Goal: Task Accomplishment & Management: Manage account settings

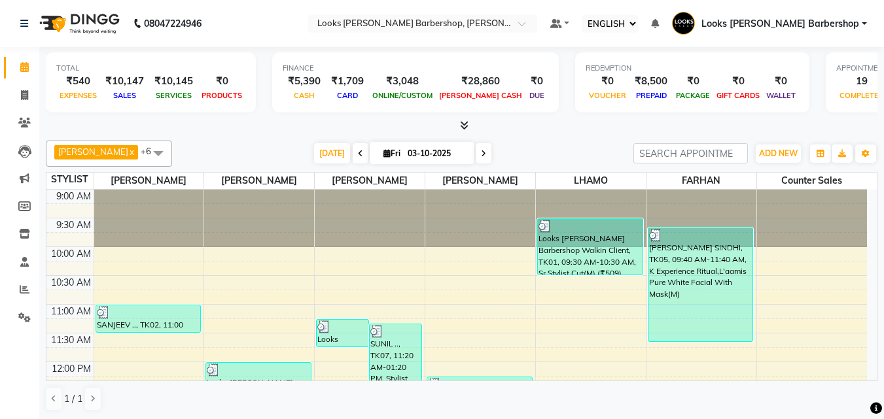
select select "ec"
click at [27, 89] on li "INVOICE" at bounding box center [19, 96] width 39 height 28
click at [31, 100] on span at bounding box center [24, 95] width 23 height 15
select select "service"
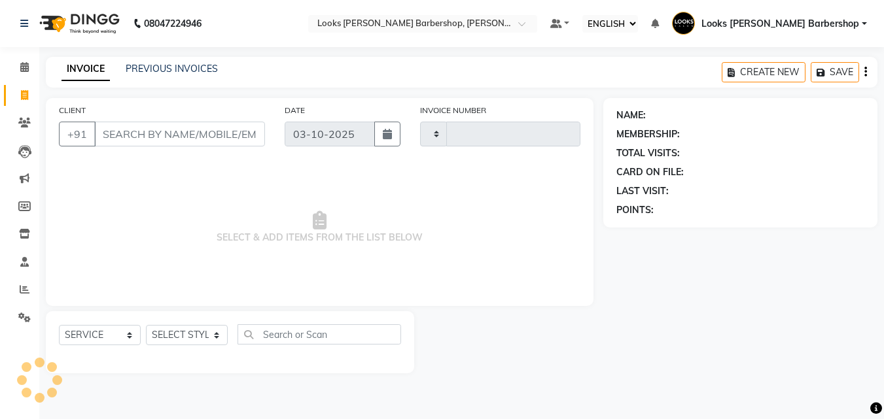
type input "4495"
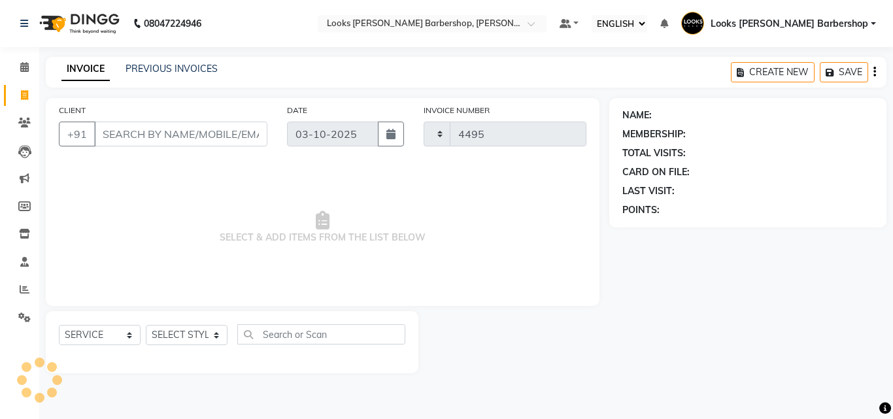
select select "4323"
click at [194, 319] on div "SELECT SERVICE PRODUCT MEMBERSHIP PACKAGE VOUCHER PREPAID GIFT CARD SELECT STYL…" at bounding box center [232, 342] width 373 height 62
click at [186, 332] on select "SELECT STYLIST" at bounding box center [187, 335] width 82 height 20
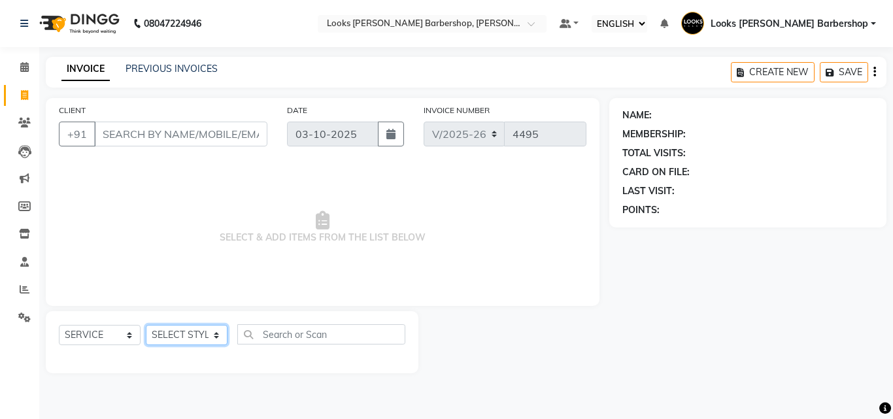
click at [185, 332] on select "SELECT STYLIST" at bounding box center [187, 335] width 82 height 20
click at [155, 319] on div "SELECT SERVICE PRODUCT MEMBERSHIP PACKAGE VOUCHER PREPAID GIFT CARD SELECT STYL…" at bounding box center [232, 342] width 373 height 62
drag, startPoint x: 155, startPoint y: 319, endPoint x: 191, endPoint y: 322, distance: 36.1
click at [163, 320] on div "SELECT SERVICE PRODUCT MEMBERSHIP PACKAGE VOUCHER PREPAID GIFT CARD SELECT STYL…" at bounding box center [232, 342] width 373 height 62
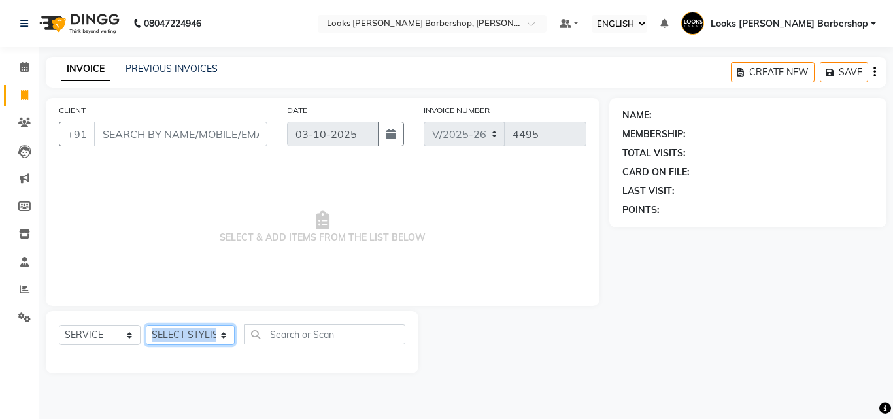
click at [207, 329] on select "SELECT STYLIST [PERSON_NAME] [PERSON_NAME] Amazon_Kart [PERSON_NAME] Counter Sa…" at bounding box center [190, 335] width 89 height 20
select select "23406"
click at [146, 325] on select "SELECT STYLIST [PERSON_NAME] [PERSON_NAME] Amazon_Kart [PERSON_NAME] Counter Sa…" at bounding box center [190, 335] width 89 height 20
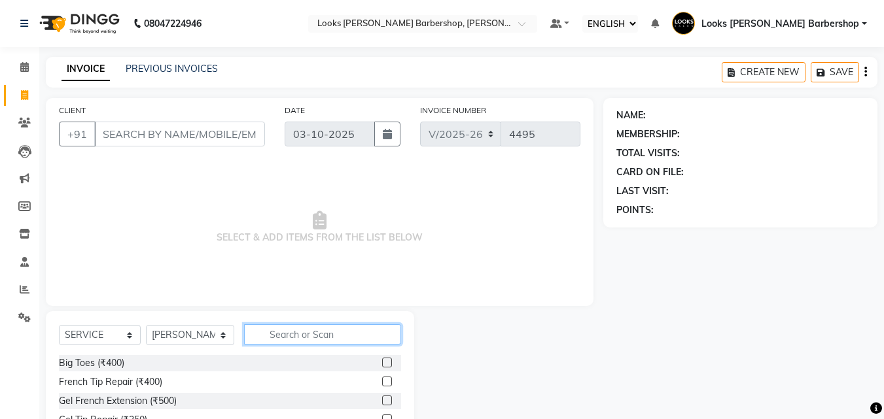
click at [285, 338] on input "text" at bounding box center [323, 334] width 158 height 20
type input "CUT"
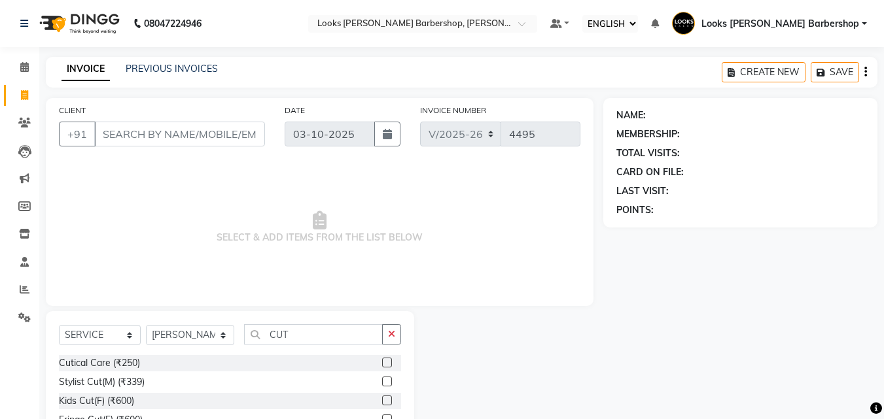
click at [372, 382] on div "Stylist Cut(M) (₹339)" at bounding box center [230, 382] width 342 height 16
click at [382, 382] on label at bounding box center [387, 382] width 10 height 10
click at [382, 382] on input "checkbox" at bounding box center [386, 382] width 9 height 9
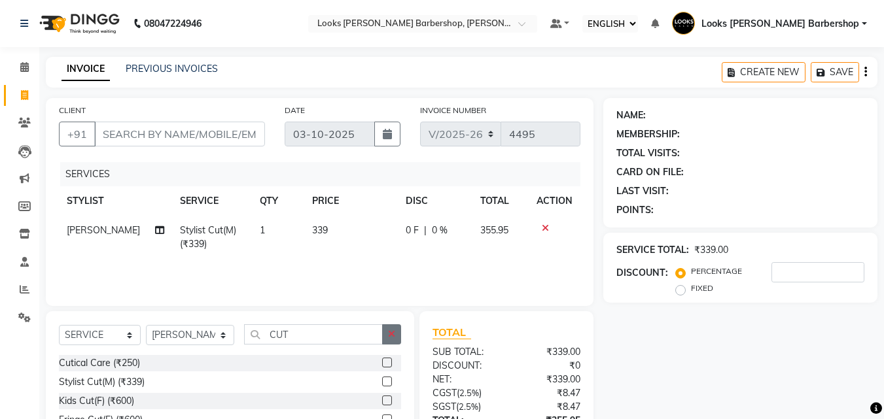
checkbox input "false"
click at [388, 331] on icon "button" at bounding box center [391, 334] width 7 height 9
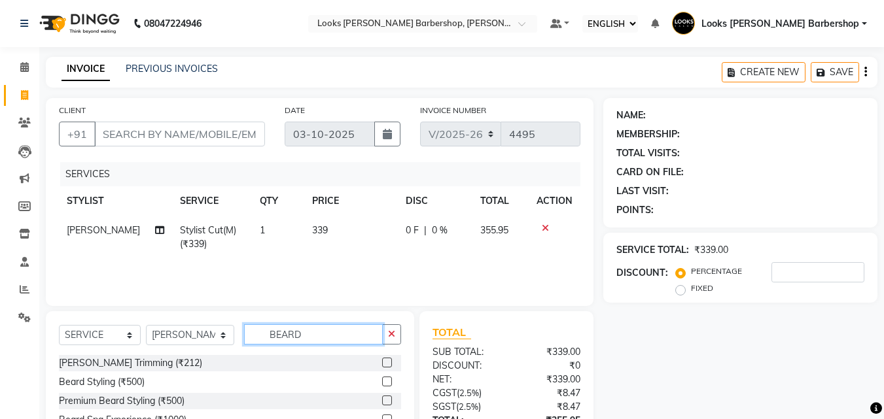
type input "BEARD"
click at [383, 364] on label at bounding box center [387, 363] width 10 height 10
click at [383, 364] on input "checkbox" at bounding box center [386, 363] width 9 height 9
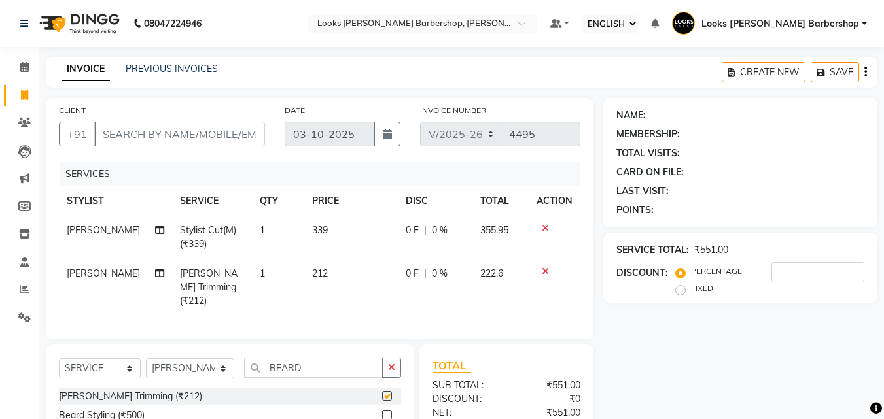
checkbox input "false"
click at [186, 136] on input "CLIENT" at bounding box center [179, 134] width 171 height 25
type input "9"
type input "0"
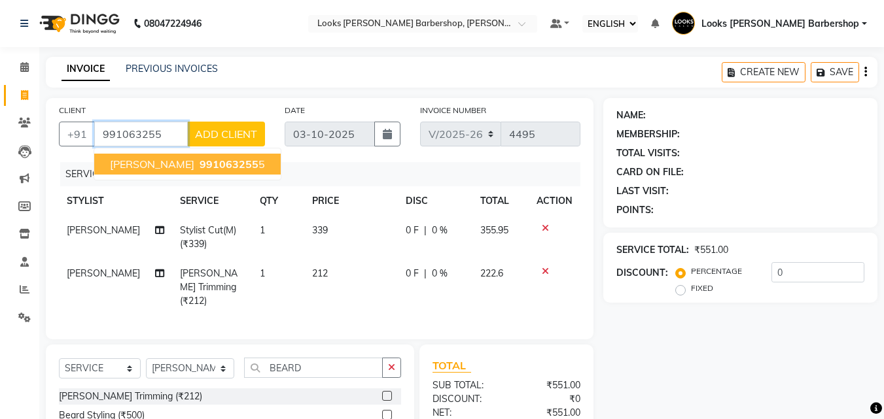
click at [234, 162] on span "991063255" at bounding box center [228, 164] width 59 height 13
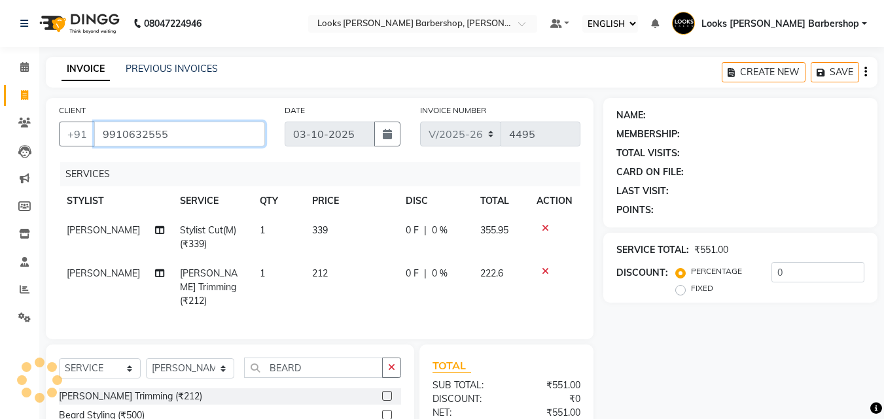
type input "9910632555"
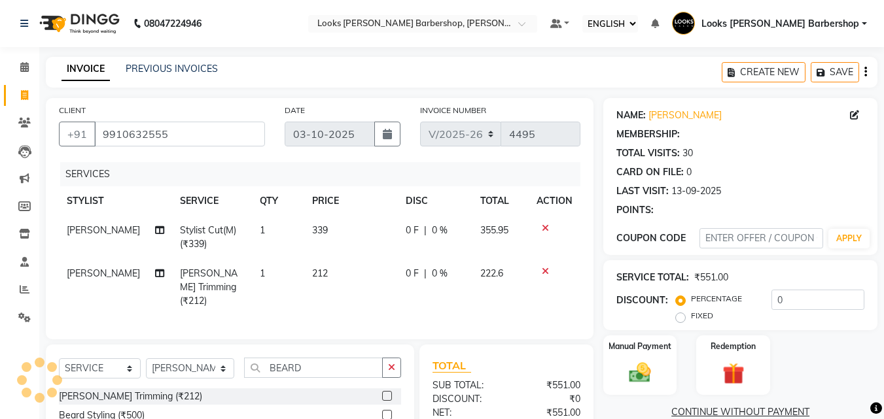
select select "1: Object"
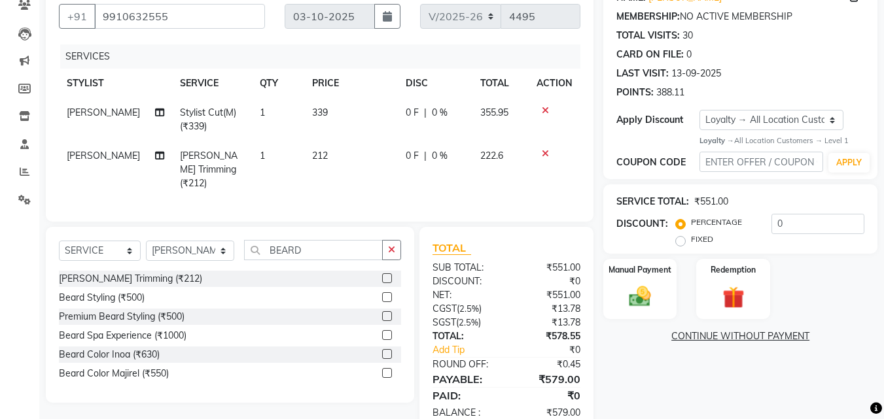
scroll to position [147, 0]
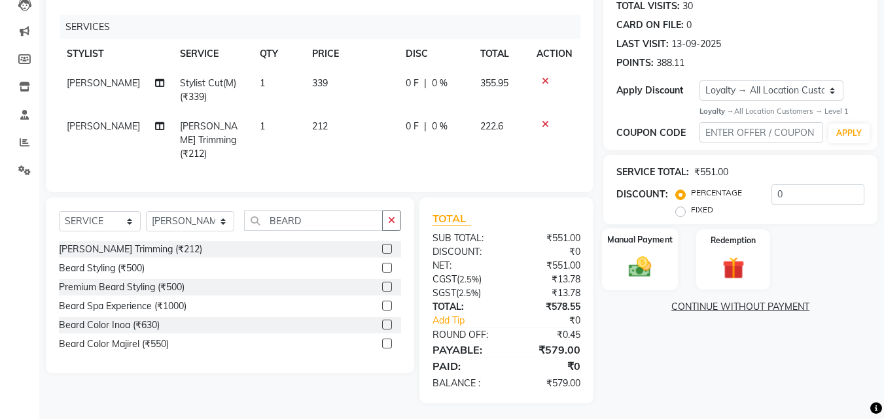
click at [647, 271] on img at bounding box center [639, 267] width 37 height 26
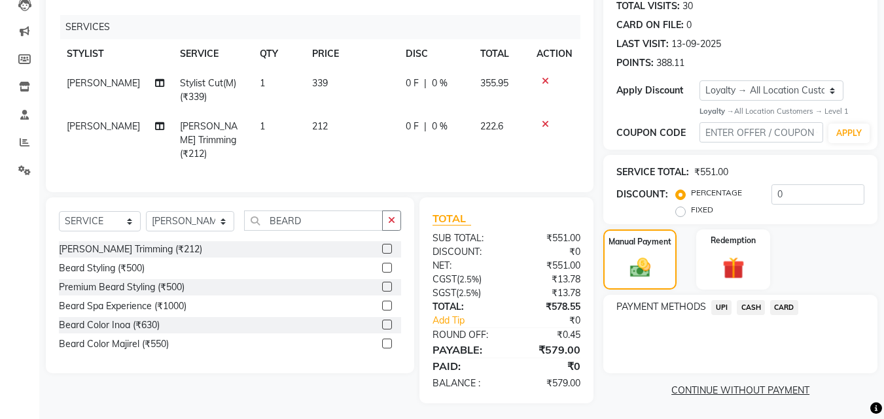
click at [780, 305] on span "CARD" at bounding box center [784, 307] width 28 height 15
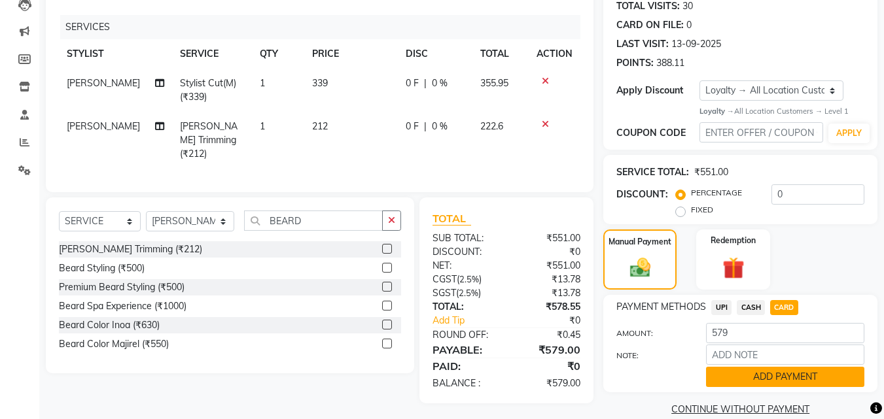
click at [778, 377] on button "ADD PAYMENT" at bounding box center [785, 377] width 158 height 20
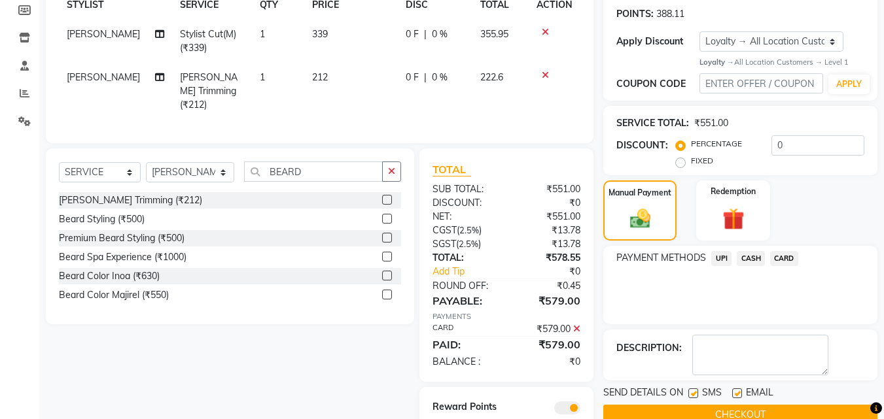
scroll to position [239, 0]
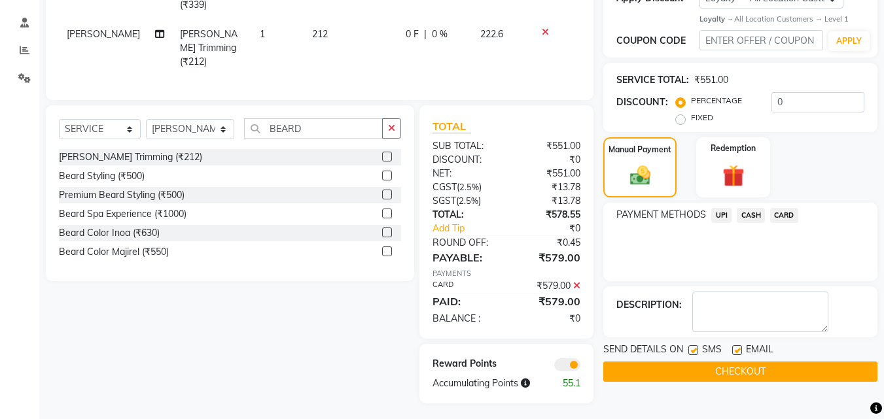
click at [776, 362] on button "CHECKOUT" at bounding box center [740, 372] width 274 height 20
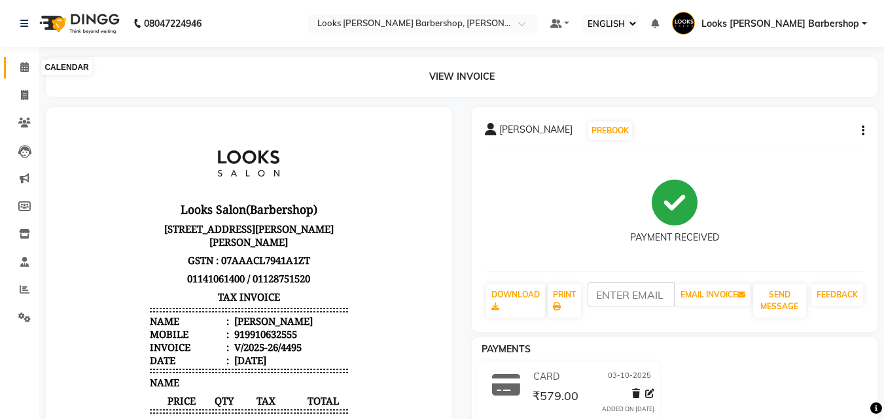
click at [13, 73] on span at bounding box center [24, 67] width 23 height 15
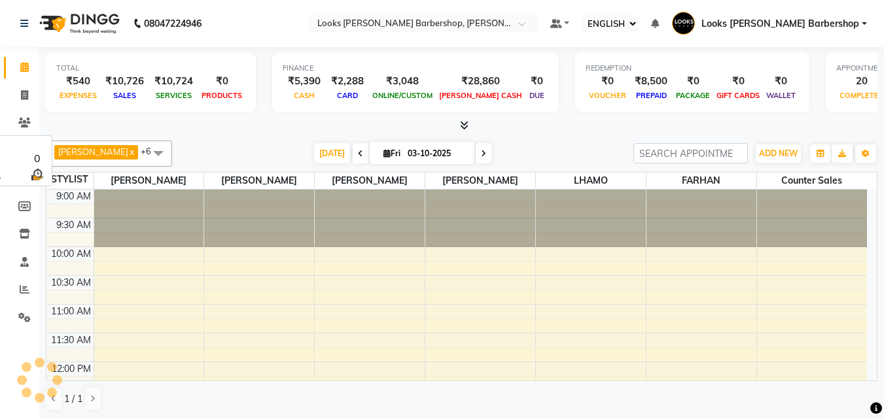
scroll to position [404, 0]
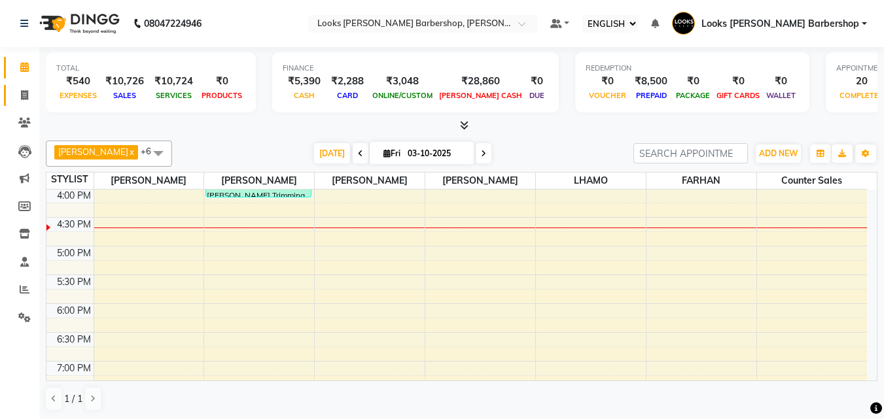
click at [32, 85] on link "INVOICE" at bounding box center [19, 96] width 31 height 22
select select "service"
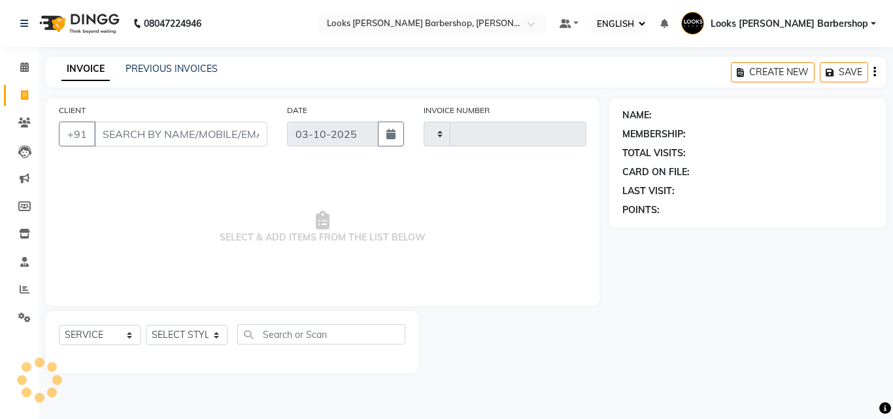
type input "4496"
select select "4323"
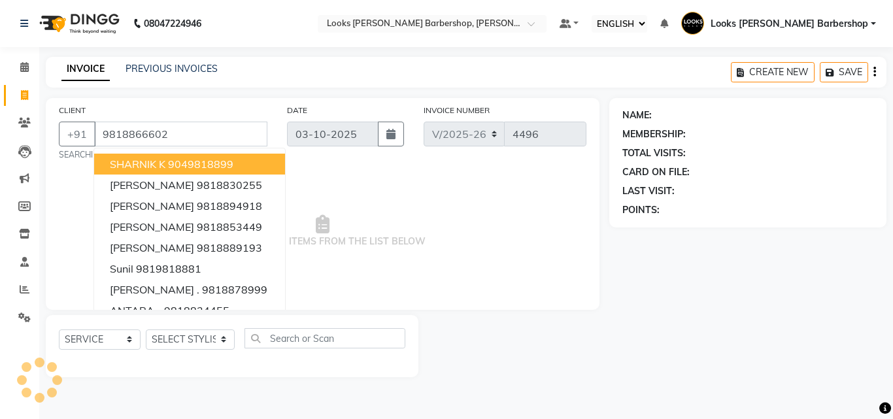
type input "9818866602"
select select "1: Object"
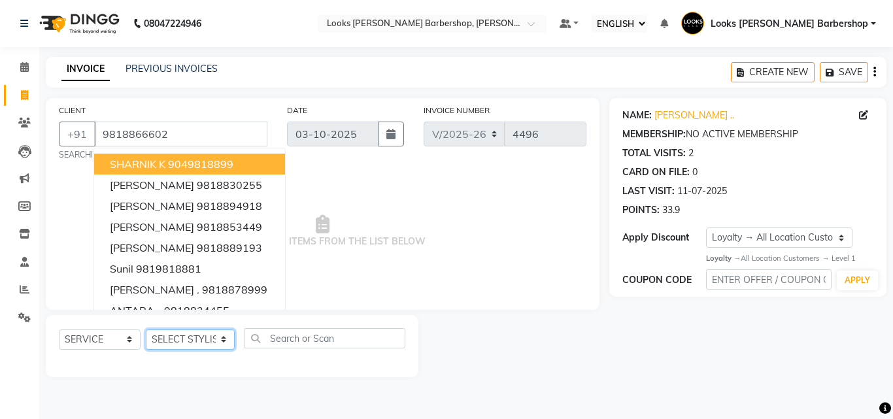
click at [183, 347] on select "SELECT STYLIST [PERSON_NAME] [PERSON_NAME] Amazon_Kart [PERSON_NAME] Counter Sa…" at bounding box center [190, 340] width 89 height 20
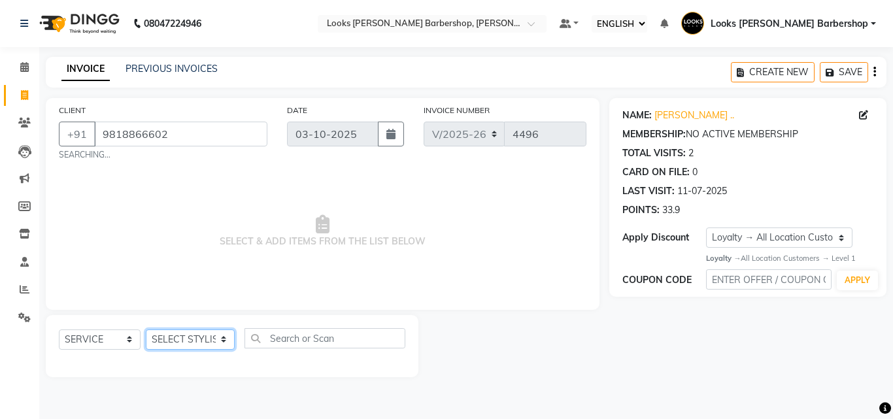
select select "23410"
click at [146, 330] on select "SELECT STYLIST [PERSON_NAME] [PERSON_NAME] Amazon_Kart [PERSON_NAME] Counter Sa…" at bounding box center [190, 340] width 89 height 20
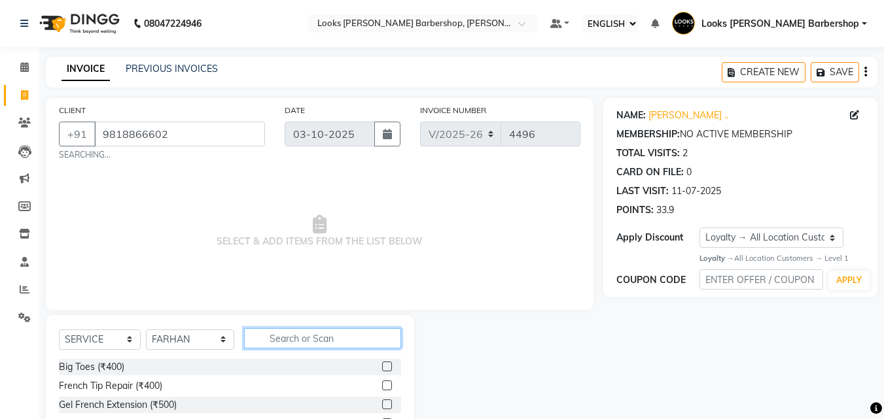
click at [288, 338] on input "text" at bounding box center [323, 338] width 158 height 20
type input "CUT"
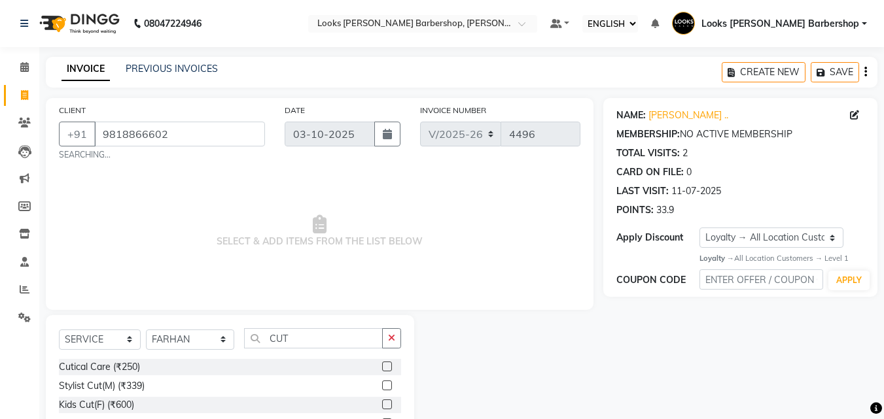
click at [382, 385] on label at bounding box center [387, 386] width 10 height 10
click at [382, 385] on input "checkbox" at bounding box center [386, 386] width 9 height 9
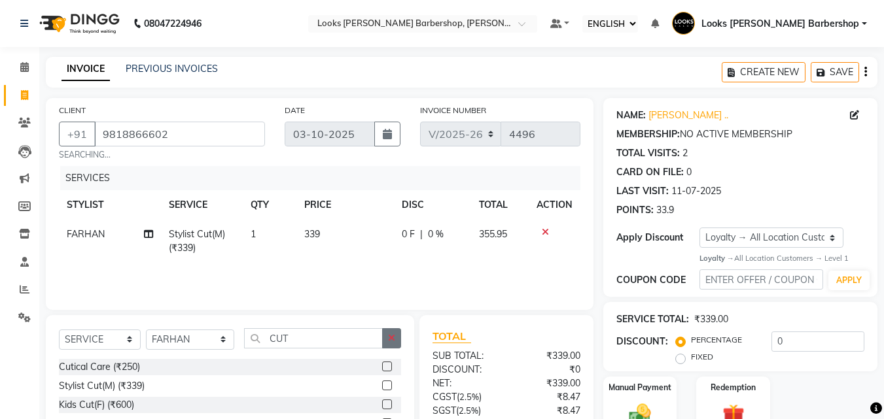
checkbox input "false"
click at [391, 342] on icon "button" at bounding box center [391, 338] width 7 height 9
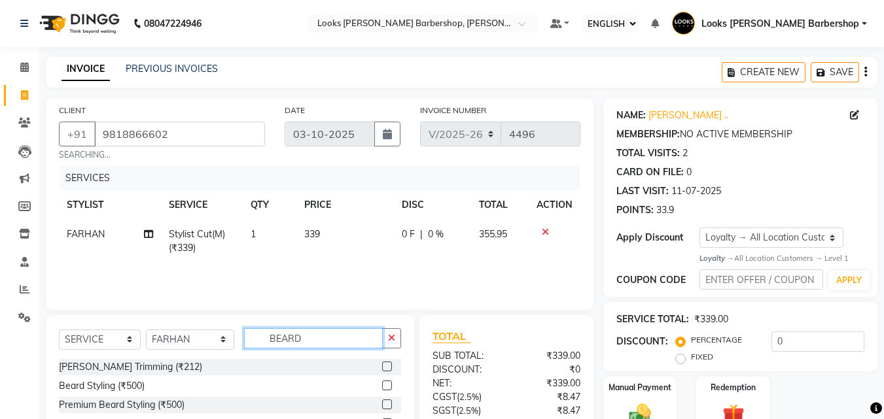
type input "BEARD"
click at [390, 365] on label at bounding box center [387, 367] width 10 height 10
click at [390, 365] on input "checkbox" at bounding box center [386, 367] width 9 height 9
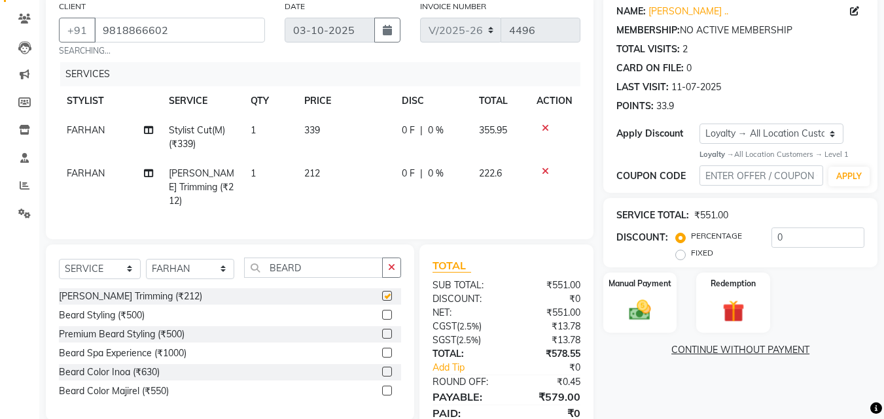
checkbox input "false"
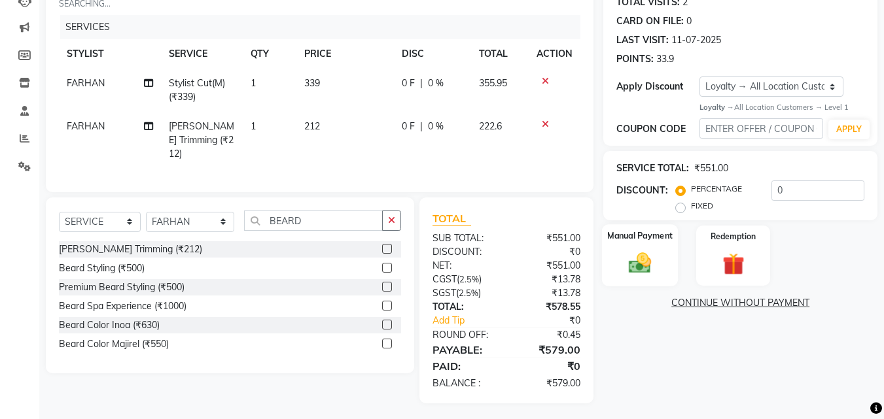
click at [648, 266] on img at bounding box center [639, 264] width 37 height 26
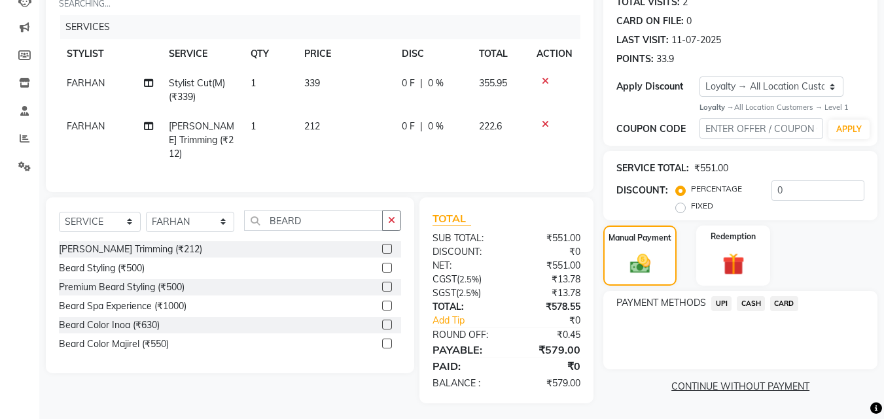
click at [748, 298] on span "CASH" at bounding box center [750, 303] width 28 height 15
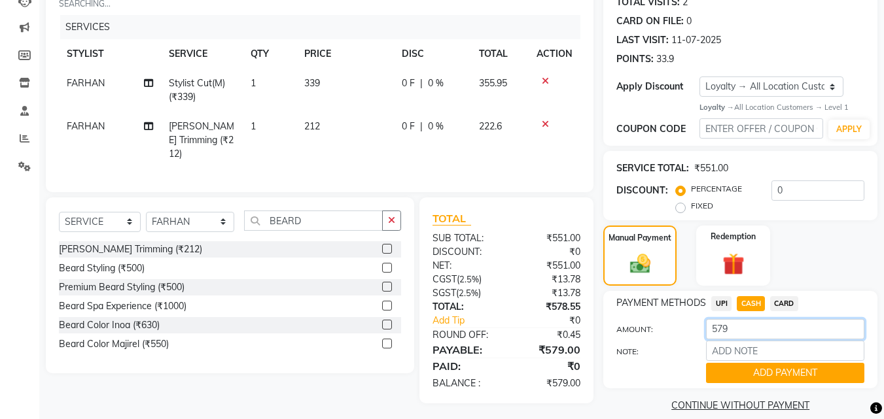
click at [751, 330] on input "579" at bounding box center [785, 329] width 158 height 20
type input "5"
type input "1000"
click at [749, 368] on button "ADD PAYMENT" at bounding box center [785, 373] width 158 height 20
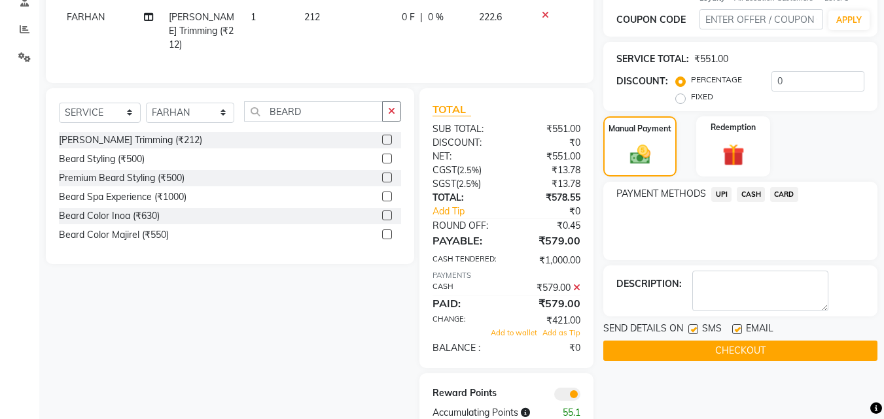
scroll to position [290, 0]
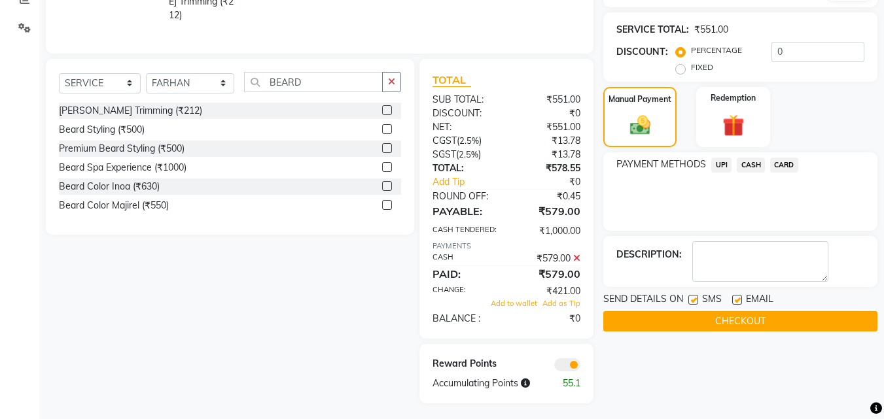
click at [661, 320] on button "CHECKOUT" at bounding box center [740, 321] width 274 height 20
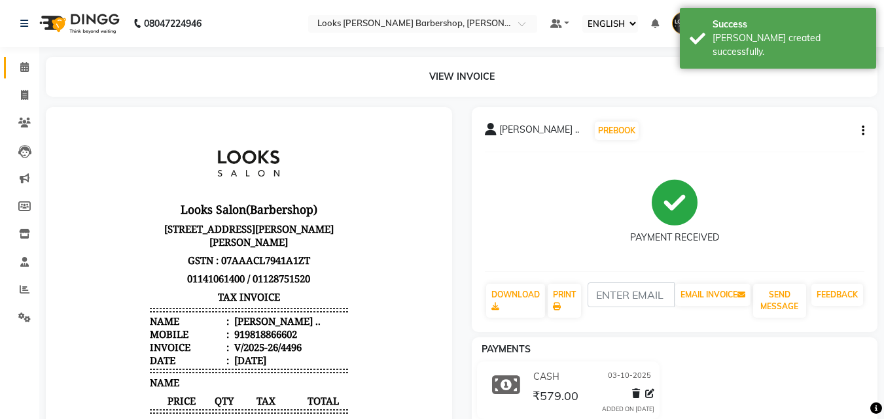
click at [11, 68] on link "CALENDAR" at bounding box center [19, 68] width 31 height 22
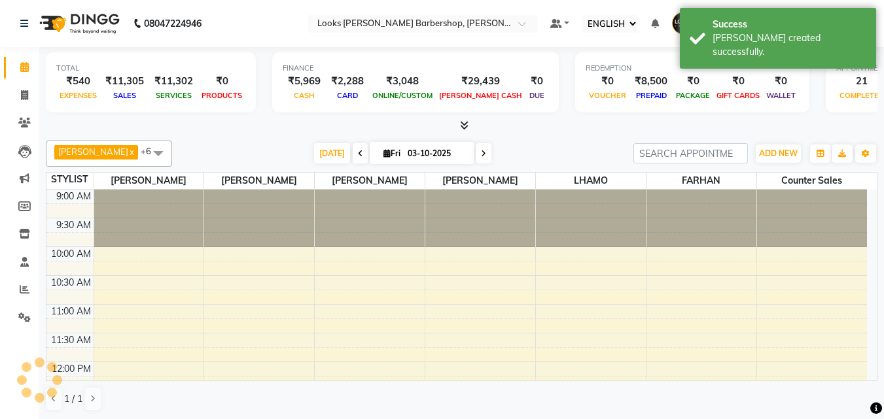
scroll to position [404, 0]
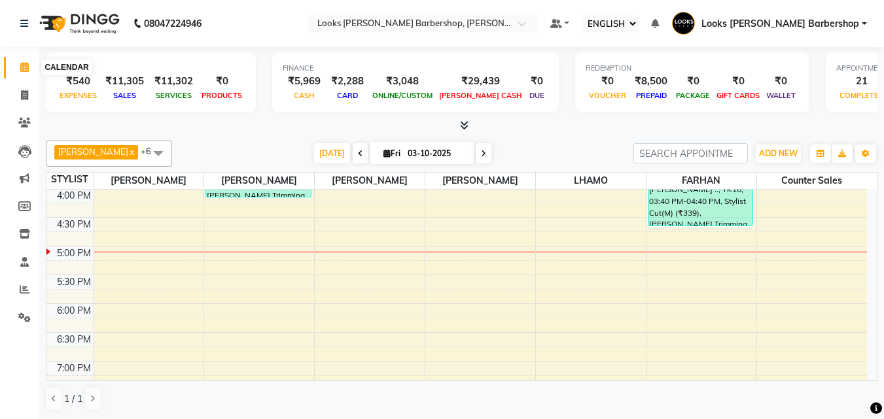
click at [26, 69] on icon at bounding box center [24, 67] width 9 height 10
click at [29, 320] on icon at bounding box center [24, 318] width 12 height 10
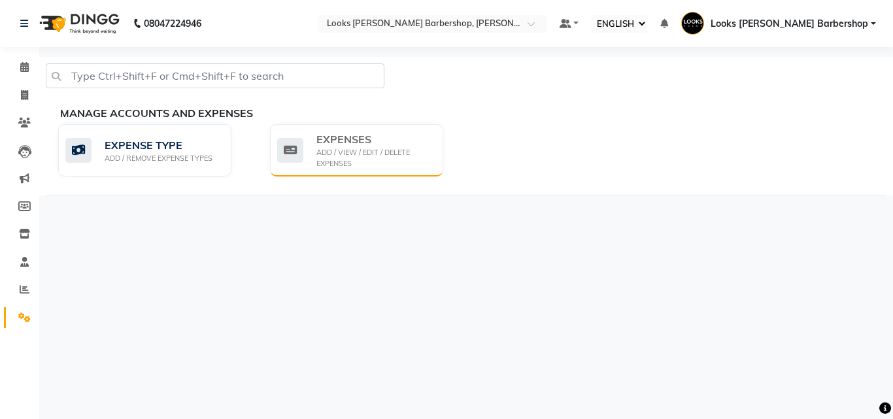
click at [326, 143] on div "EXPENSES" at bounding box center [375, 139] width 116 height 16
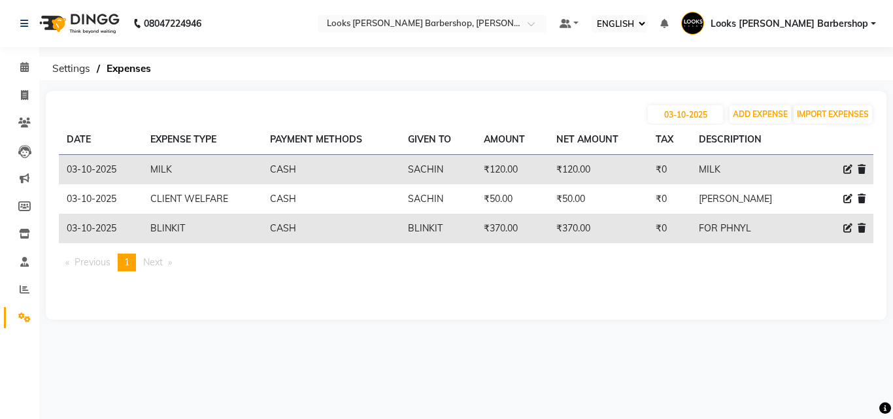
click at [851, 169] on icon at bounding box center [848, 169] width 9 height 9
select select "24890"
select select "1"
select select "3128"
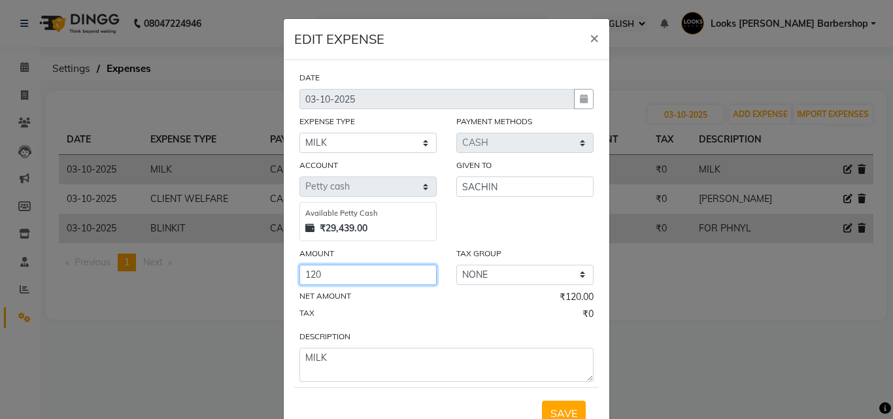
click at [319, 273] on input "120" at bounding box center [368, 275] width 137 height 20
type input "1"
type input "200"
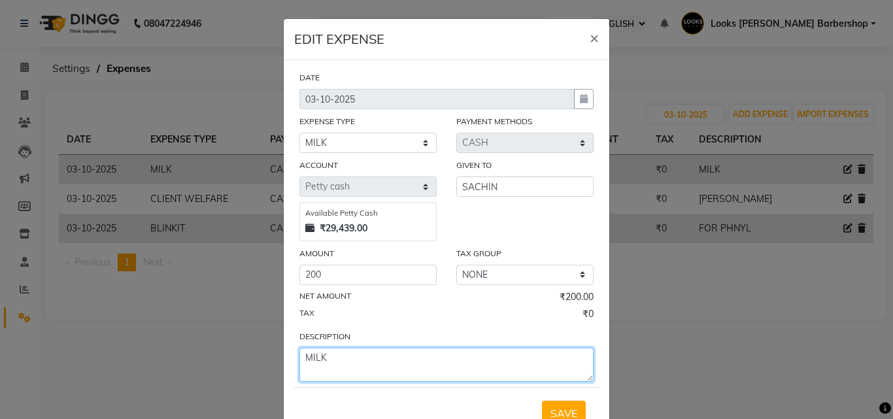
click at [330, 356] on textarea "MILK" at bounding box center [447, 365] width 294 height 34
type textarea "MILK MATTHI"
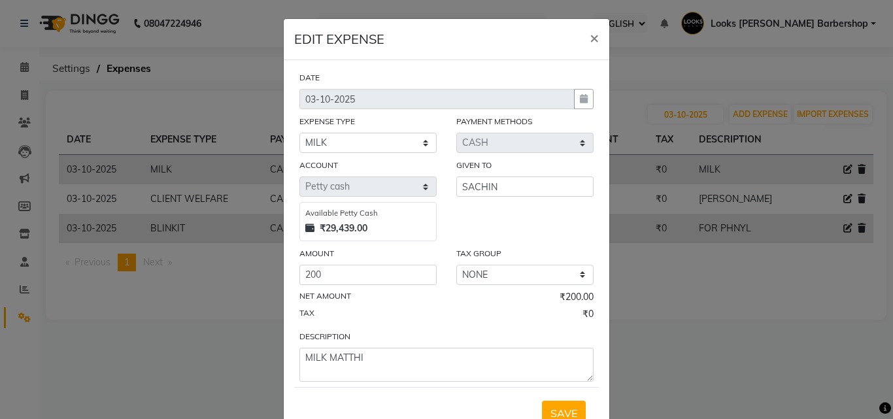
click at [557, 407] on span "SAVE" at bounding box center [564, 413] width 27 height 13
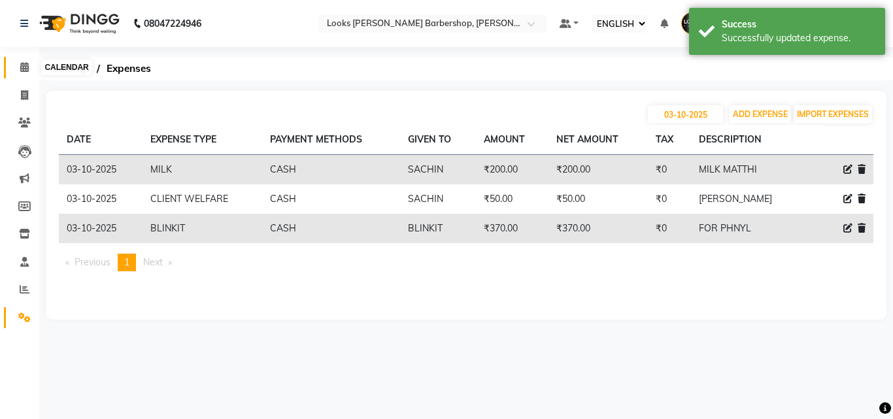
click at [26, 70] on icon at bounding box center [24, 67] width 9 height 10
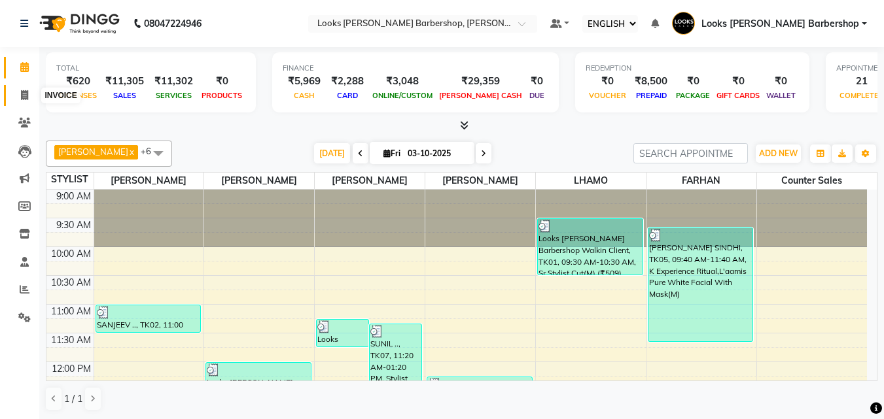
click at [28, 94] on span at bounding box center [24, 95] width 23 height 15
select select "service"
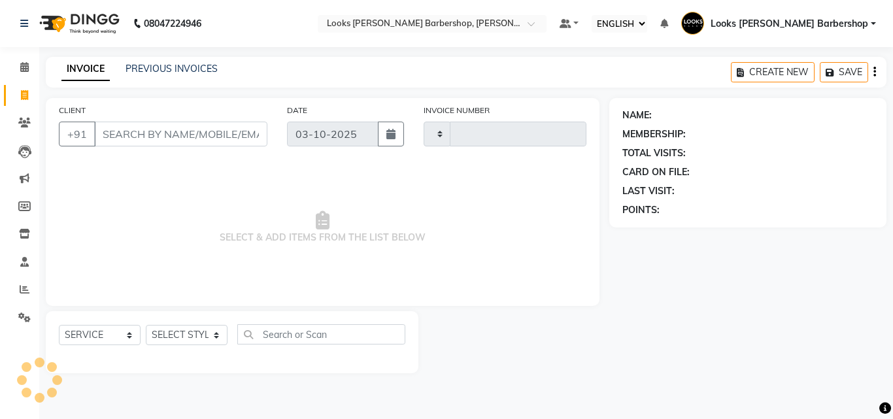
type input "4497"
select select "4323"
click at [180, 126] on input "CLIENT" at bounding box center [180, 134] width 173 height 25
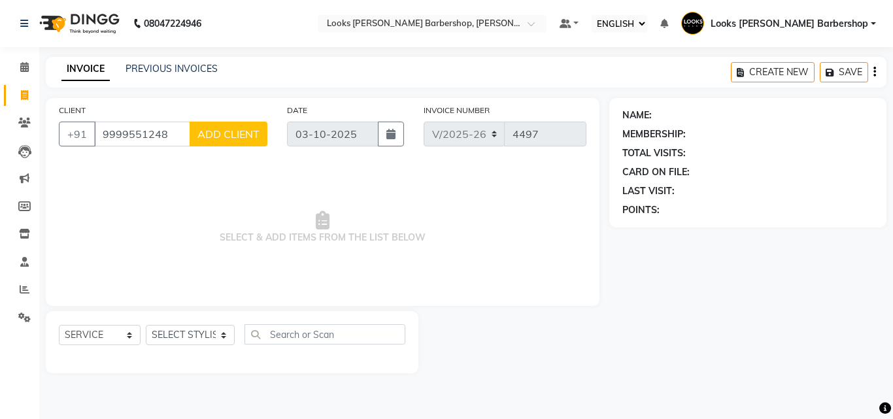
type input "9999551248"
click at [234, 133] on span "ADD CLIENT" at bounding box center [229, 134] width 62 height 13
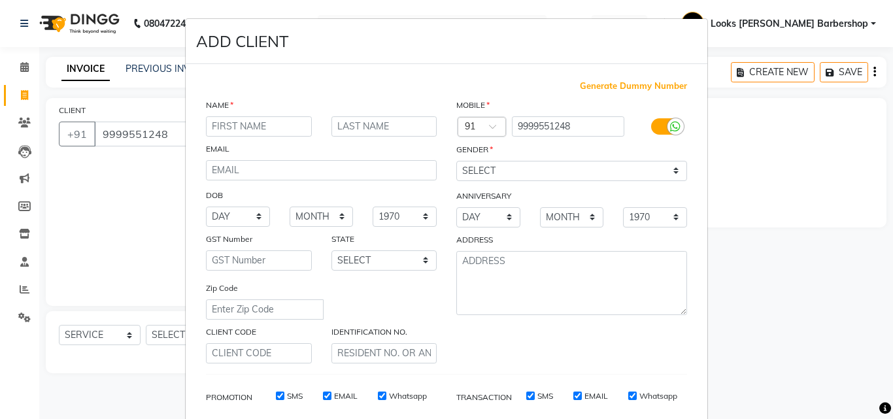
click at [233, 130] on input "text" at bounding box center [259, 126] width 106 height 20
type input "[PERSON_NAME]"
click at [341, 122] on input "text" at bounding box center [385, 126] width 106 height 20
type input ".."
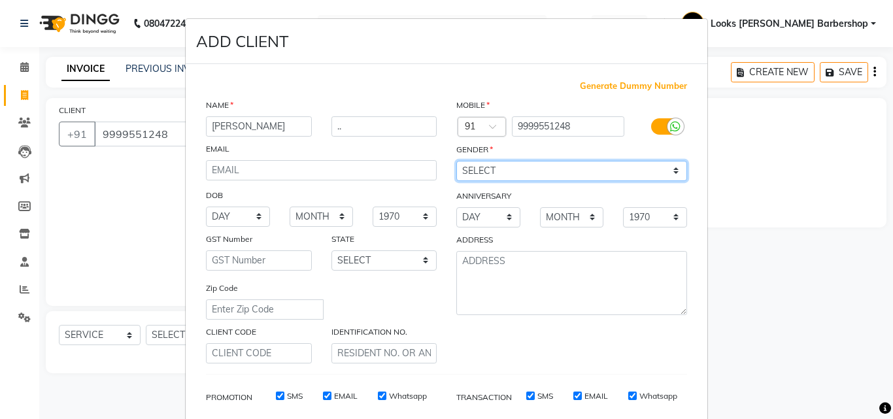
click at [672, 169] on select "SELECT [DEMOGRAPHIC_DATA] [DEMOGRAPHIC_DATA] OTHER PREFER NOT TO SAY" at bounding box center [572, 171] width 231 height 20
select select "[DEMOGRAPHIC_DATA]"
click at [457, 161] on select "SELECT [DEMOGRAPHIC_DATA] [DEMOGRAPHIC_DATA] OTHER PREFER NOT TO SAY" at bounding box center [572, 171] width 231 height 20
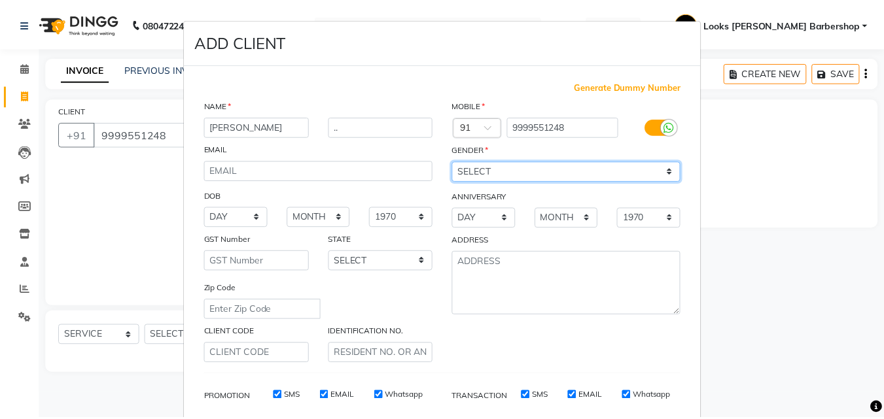
scroll to position [184, 0]
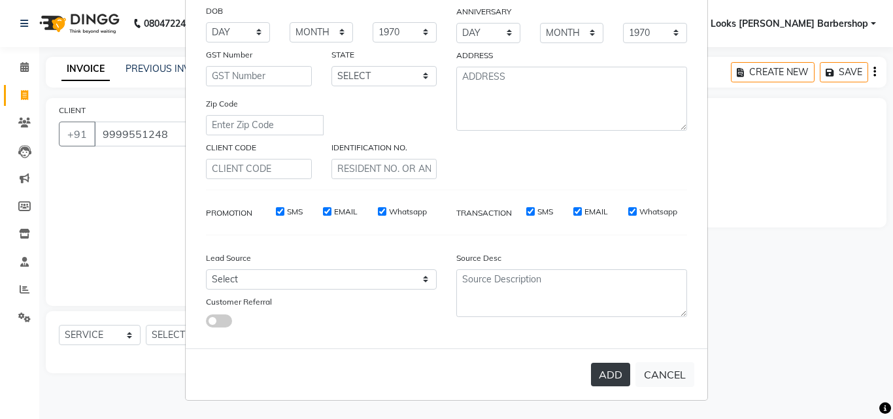
click at [601, 370] on button "ADD" at bounding box center [610, 375] width 39 height 24
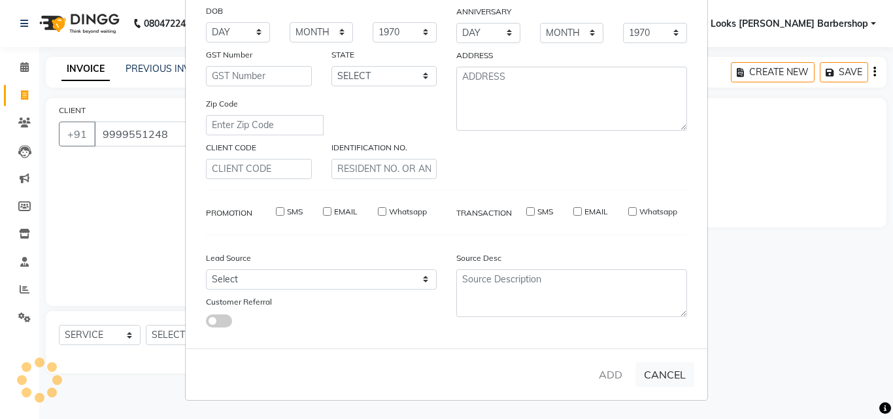
select select
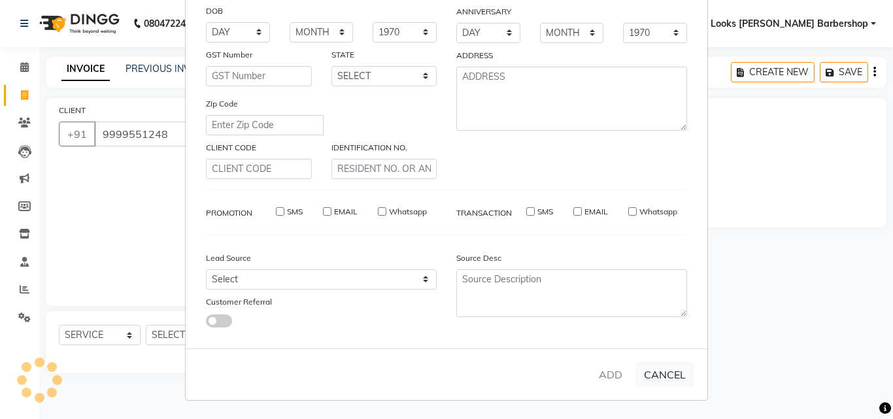
select select
checkbox input "false"
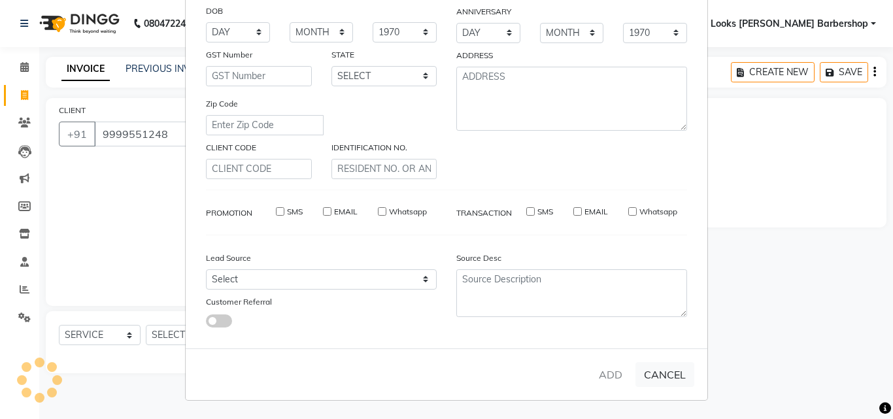
checkbox input "false"
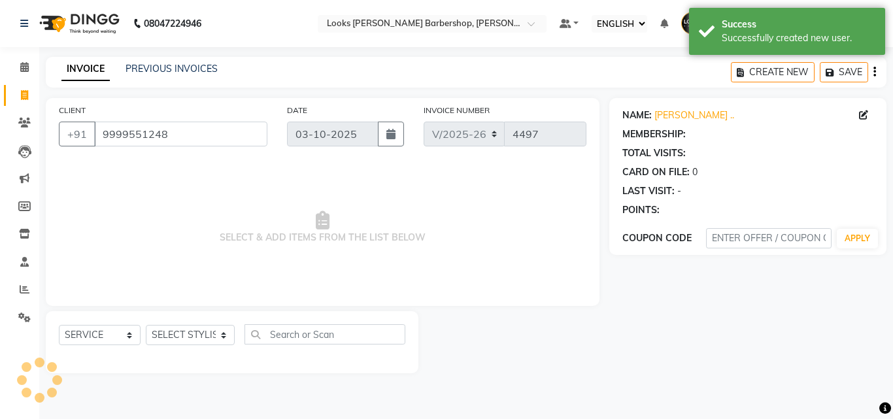
select select "1: Object"
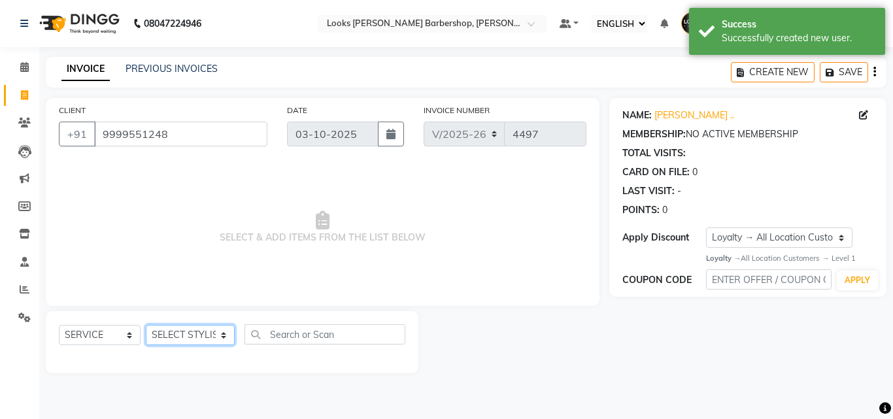
click at [217, 336] on select "SELECT STYLIST [PERSON_NAME] [PERSON_NAME] Amazon_Kart [PERSON_NAME] Counter Sa…" at bounding box center [190, 335] width 89 height 20
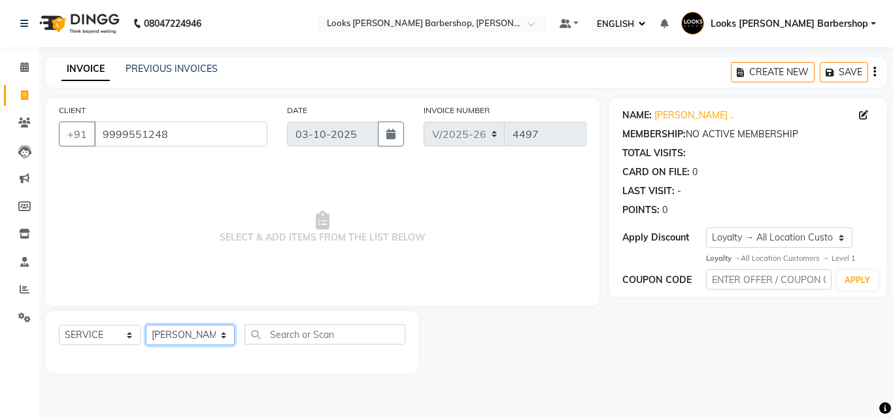
click at [146, 325] on select "SELECT STYLIST [PERSON_NAME] [PERSON_NAME] Amazon_Kart [PERSON_NAME] Counter Sa…" at bounding box center [190, 335] width 89 height 20
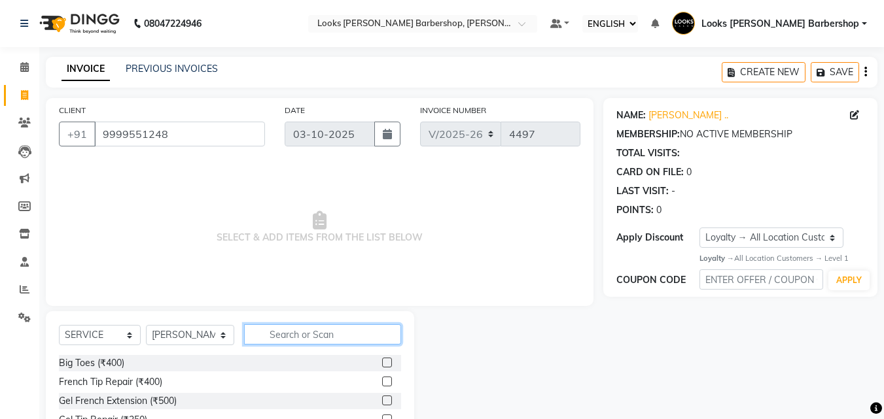
click at [260, 330] on input "text" at bounding box center [323, 334] width 158 height 20
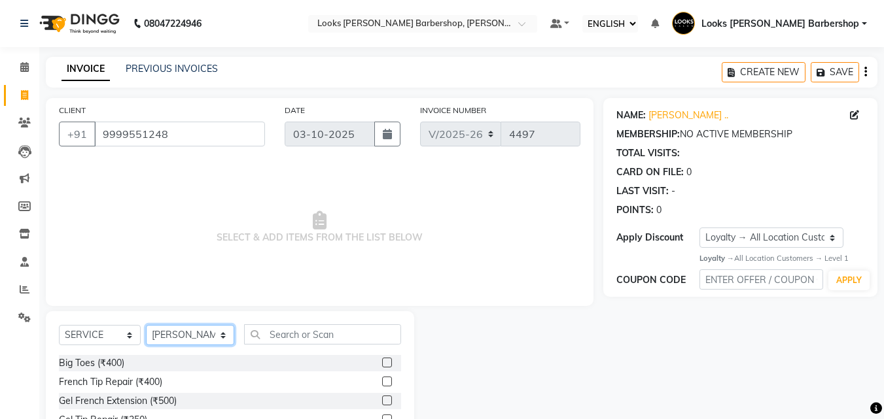
click at [212, 334] on select "SELECT STYLIST [PERSON_NAME] [PERSON_NAME] Amazon_Kart [PERSON_NAME] Counter Sa…" at bounding box center [190, 335] width 88 height 20
select select "23405"
click at [146, 325] on select "SELECT STYLIST [PERSON_NAME] [PERSON_NAME] Amazon_Kart [PERSON_NAME] Counter Sa…" at bounding box center [190, 335] width 88 height 20
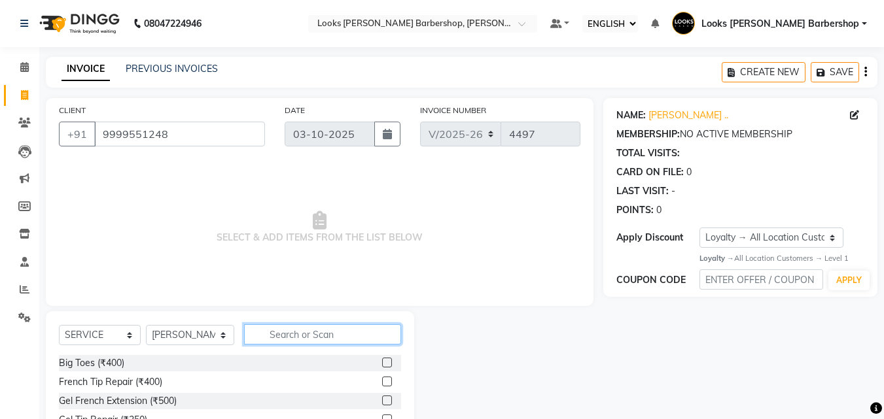
click at [260, 328] on input "text" at bounding box center [323, 334] width 158 height 20
type input "BEARD"
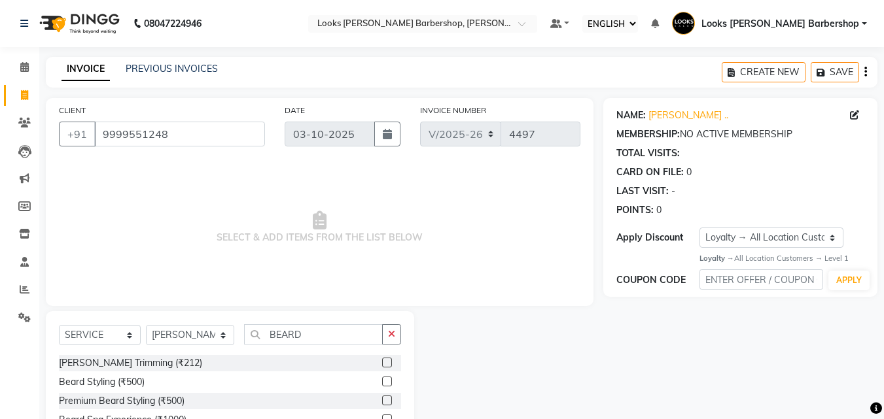
click at [385, 359] on label at bounding box center [387, 363] width 10 height 10
click at [385, 359] on input "checkbox" at bounding box center [386, 363] width 9 height 9
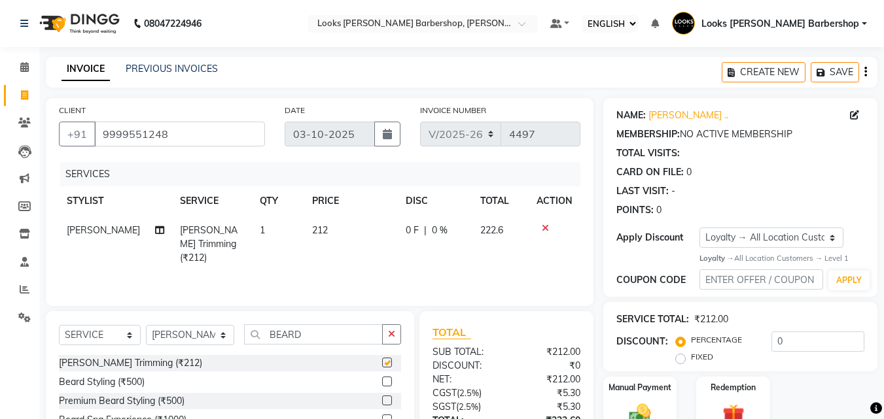
checkbox input "false"
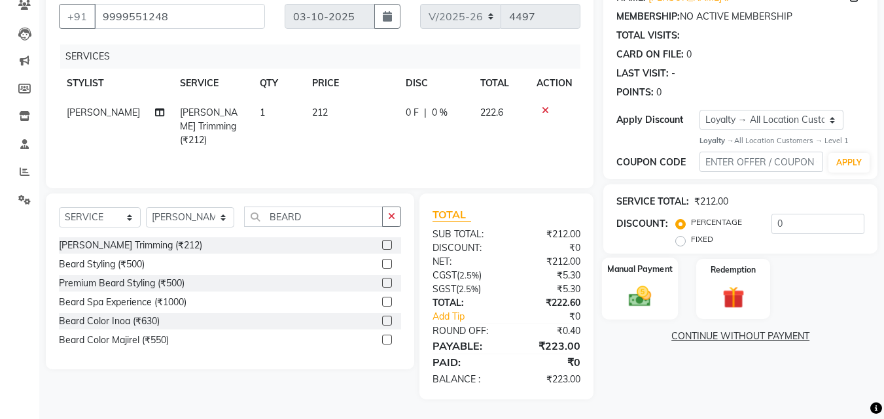
click at [628, 296] on img at bounding box center [639, 297] width 37 height 26
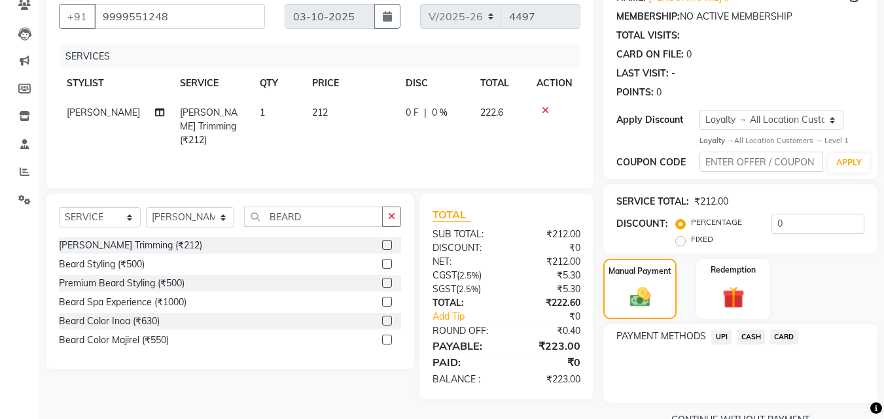
click at [745, 334] on span "CASH" at bounding box center [750, 337] width 28 height 15
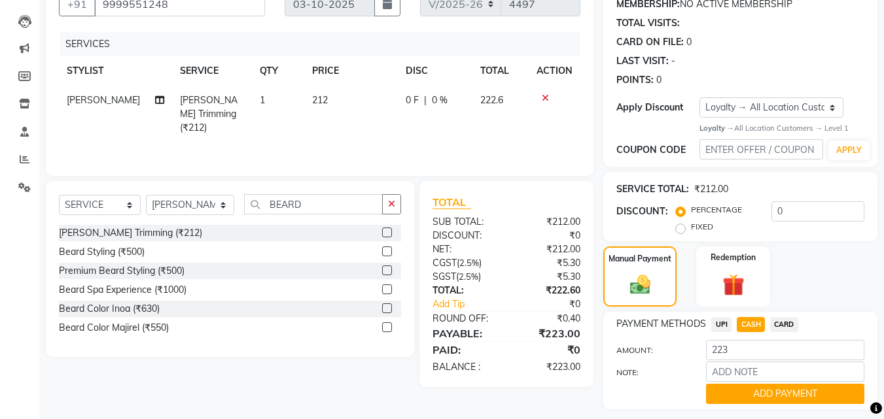
scroll to position [167, 0]
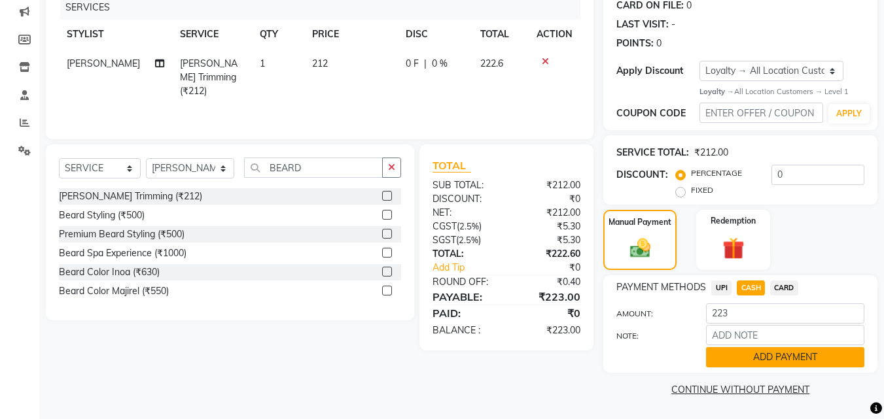
click at [741, 359] on button "ADD PAYMENT" at bounding box center [785, 357] width 158 height 20
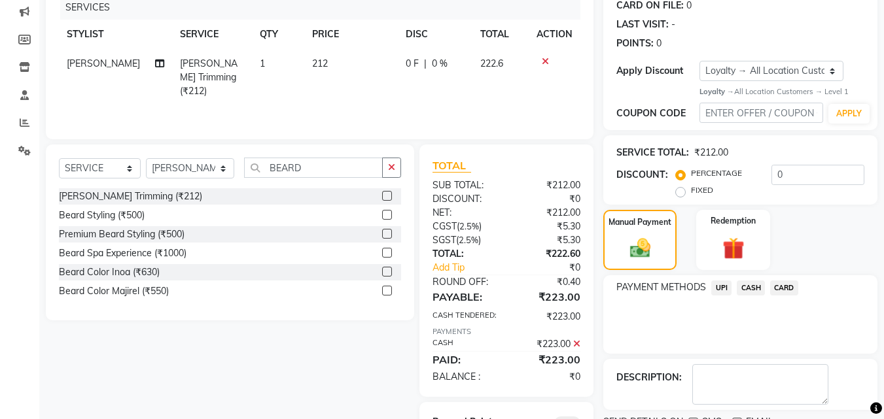
scroll to position [229, 0]
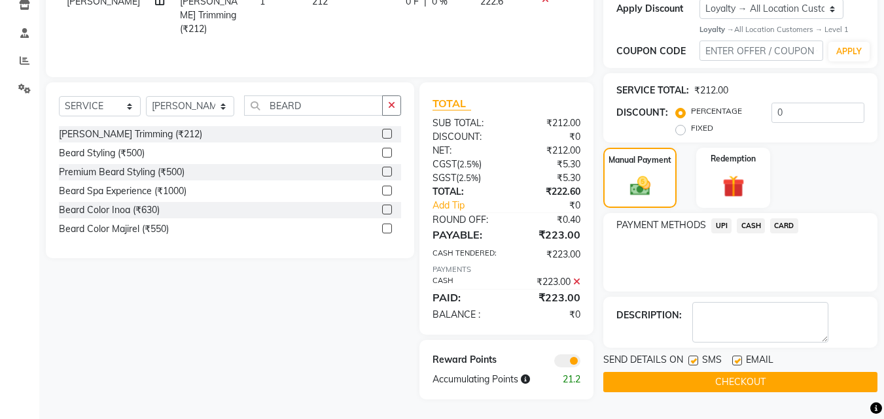
click at [712, 381] on button "CHECKOUT" at bounding box center [740, 382] width 274 height 20
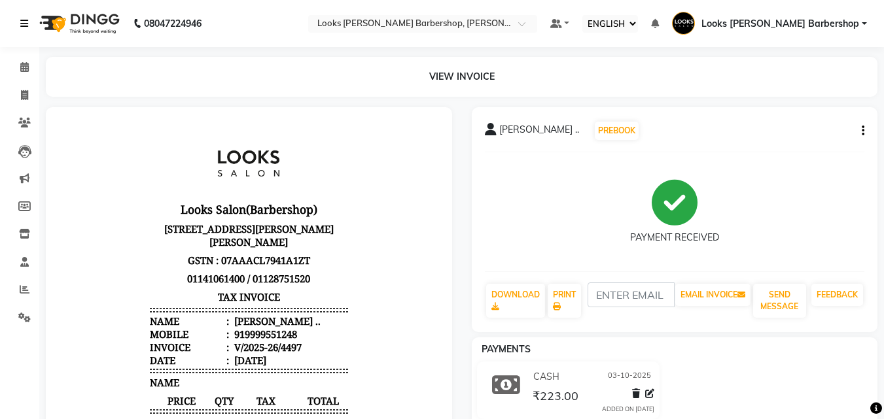
click at [22, 20] on icon at bounding box center [24, 23] width 8 height 9
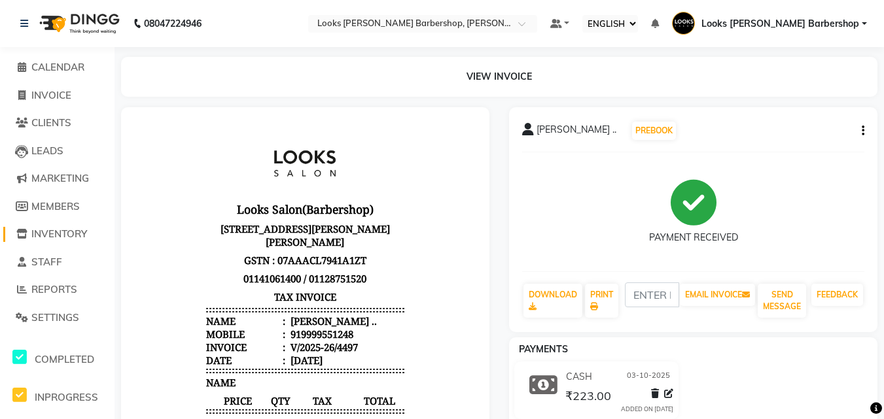
click at [66, 237] on span "INVENTORY" at bounding box center [59, 234] width 56 height 12
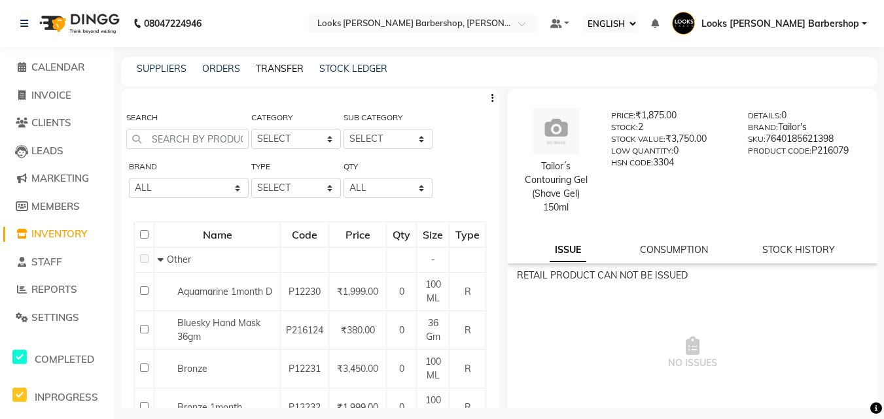
click at [286, 67] on link "TRANSFER" at bounding box center [280, 69] width 48 height 12
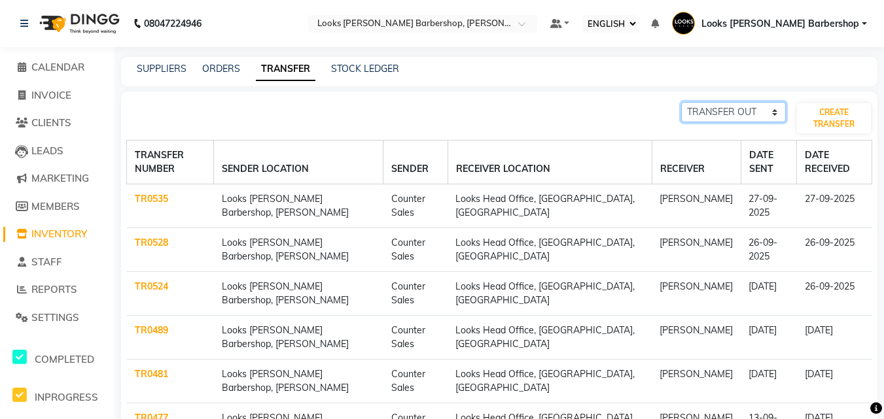
click at [774, 113] on select "TRANSFER IN TRANSFER OUT" at bounding box center [733, 112] width 105 height 20
select select "receiving"
click at [681, 102] on select "TRANSFER IN TRANSFER OUT" at bounding box center [733, 112] width 105 height 20
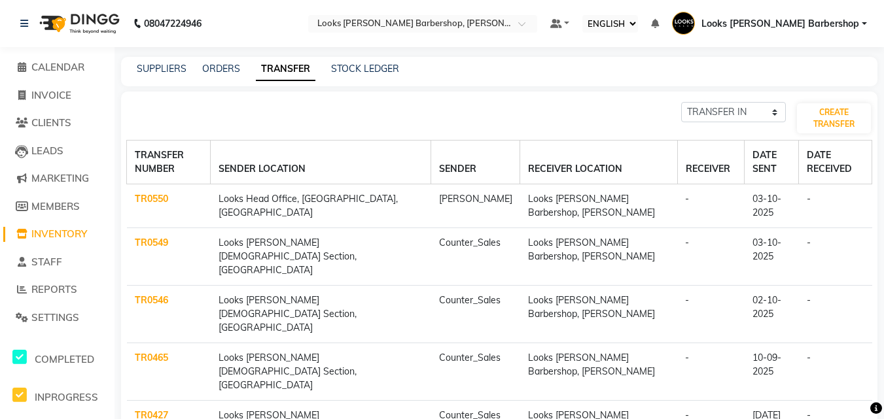
click at [154, 199] on link "TR0550" at bounding box center [151, 199] width 33 height 12
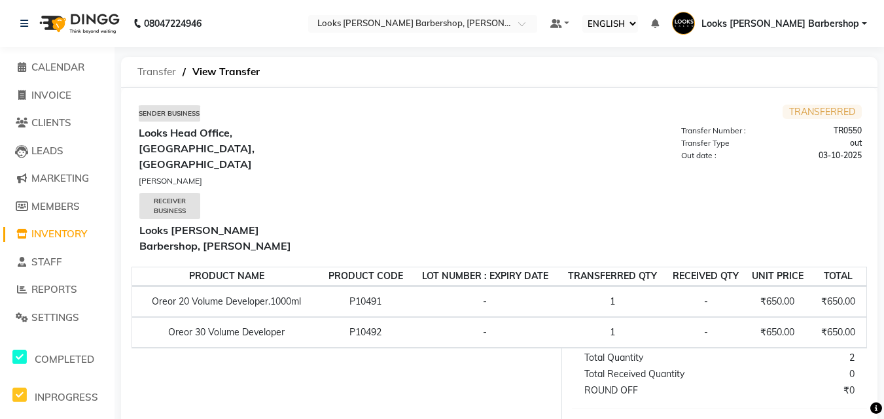
click at [162, 75] on span "Transfer" at bounding box center [157, 72] width 52 height 24
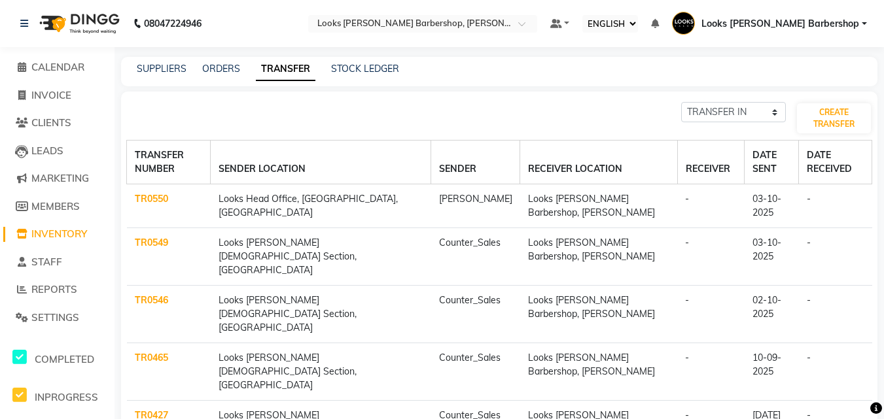
click at [149, 194] on link "TR0550" at bounding box center [151, 199] width 33 height 12
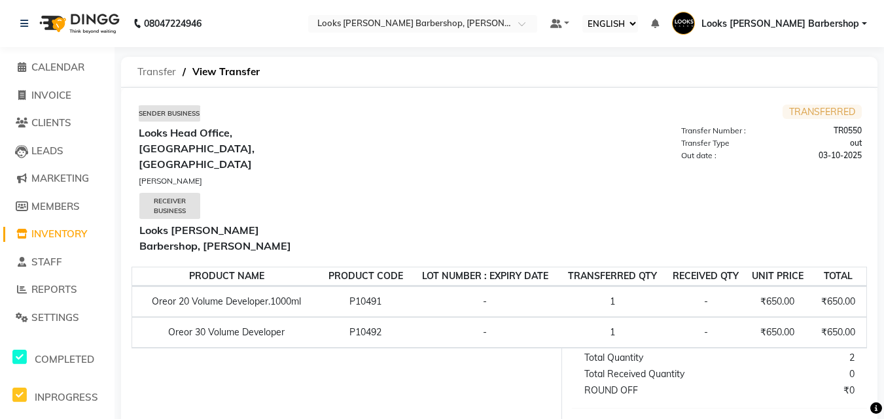
click at [154, 69] on span "Transfer" at bounding box center [157, 72] width 52 height 24
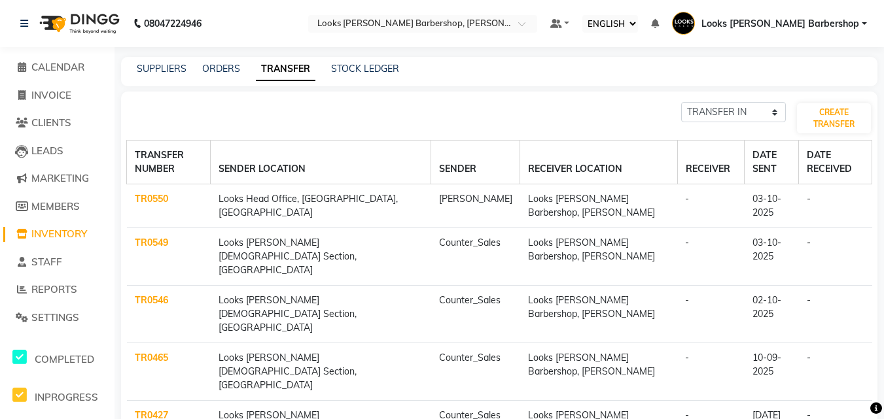
click at [144, 241] on link "TR0549" at bounding box center [151, 243] width 33 height 12
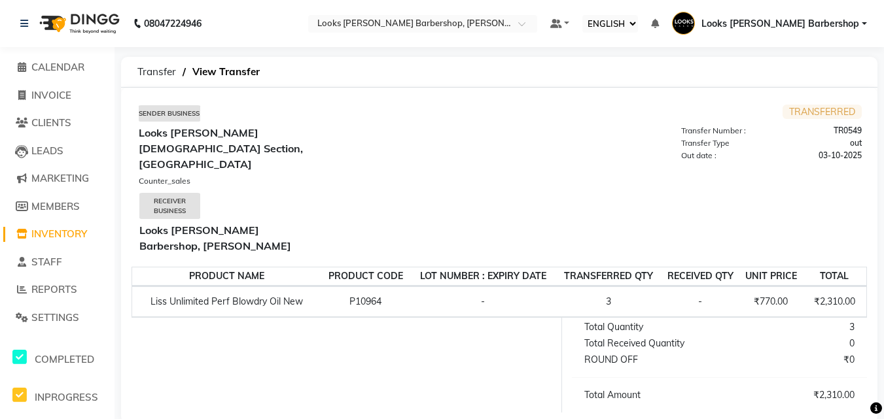
click at [789, 20] on span "Looks [PERSON_NAME] Barbershop" at bounding box center [780, 24] width 158 height 14
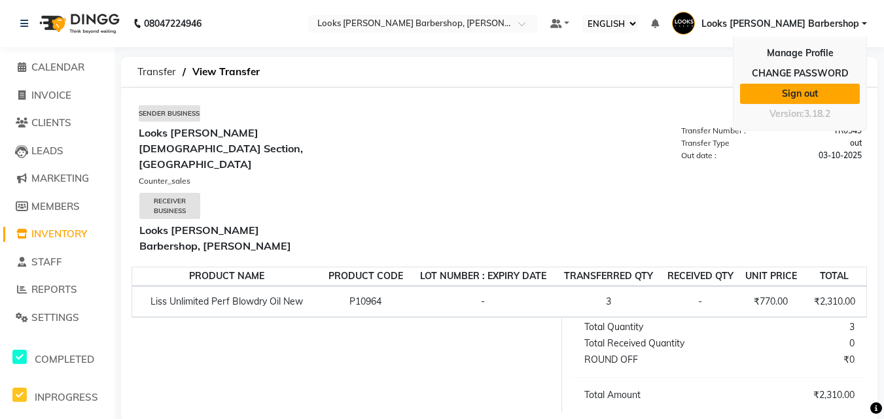
click at [788, 94] on link "Sign out" at bounding box center [800, 94] width 120 height 20
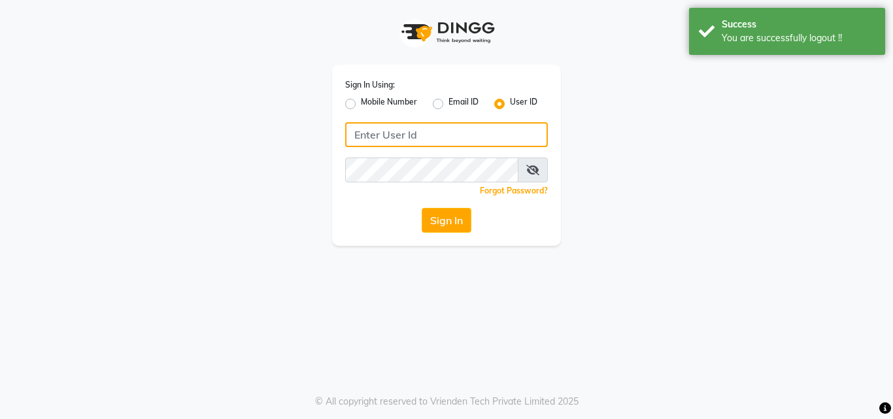
type input "E1785-13"
click at [402, 133] on input "E1785-13" at bounding box center [446, 134] width 203 height 25
drag, startPoint x: 445, startPoint y: 137, endPoint x: 281, endPoint y: 126, distance: 163.9
click at [271, 137] on div "Sign In Using: Mobile Number Email ID User ID E1785-13 Remember me Forgot Passw…" at bounding box center [447, 123] width 746 height 246
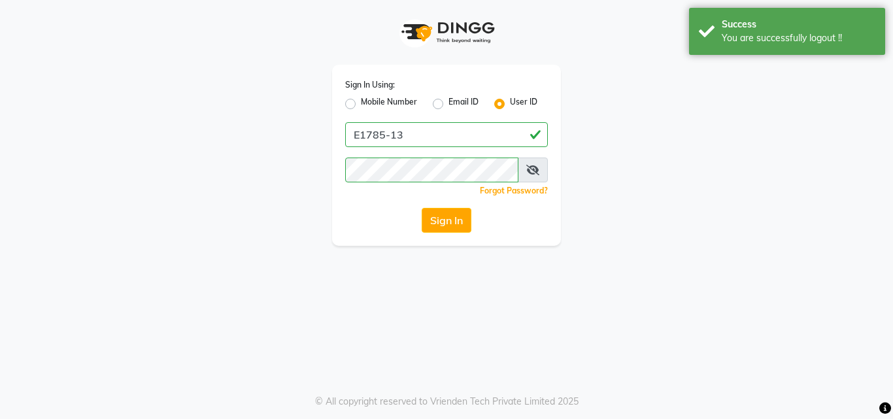
click at [361, 106] on label "Mobile Number" at bounding box center [389, 104] width 56 height 16
click at [361, 105] on input "Mobile Number" at bounding box center [365, 100] width 9 height 9
radio input "true"
radio input "false"
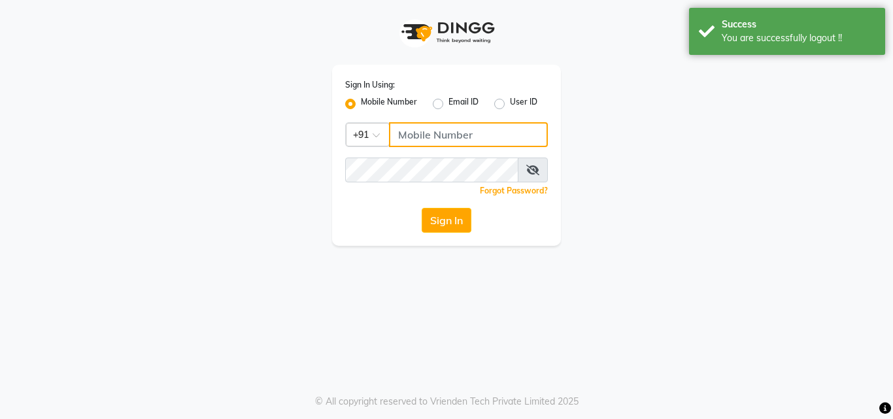
click at [408, 133] on input "Username" at bounding box center [468, 134] width 159 height 25
type input "8076257020"
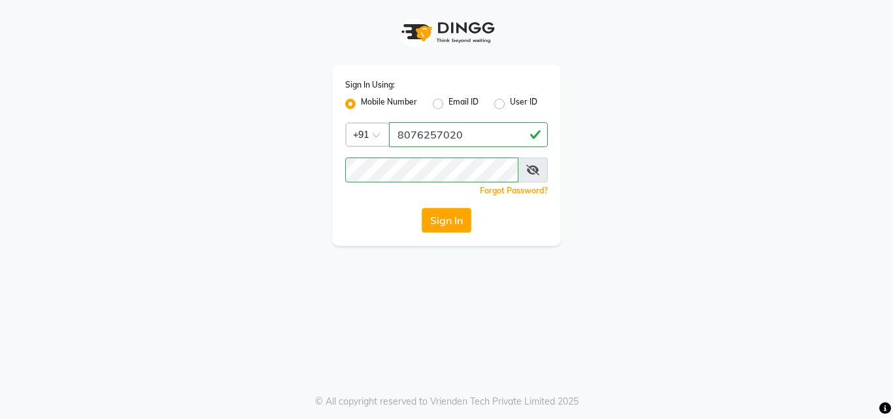
click at [536, 167] on icon at bounding box center [533, 170] width 13 height 10
click at [536, 167] on icon at bounding box center [534, 170] width 12 height 10
click at [279, 158] on div "Sign In Using: Mobile Number Email ID User ID Country Code × [PHONE_NUMBER] Rem…" at bounding box center [447, 123] width 746 height 246
drag, startPoint x: 729, startPoint y: 228, endPoint x: 562, endPoint y: 224, distance: 166.8
click at [729, 227] on div "Sign In Using: Mobile Number Email ID User ID Country Code × [PHONE_NUMBER] Rem…" at bounding box center [447, 123] width 746 height 246
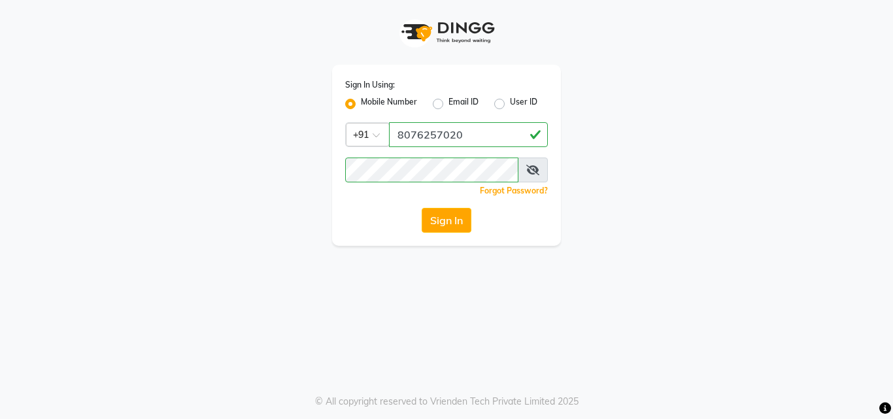
click at [434, 220] on button "Sign In" at bounding box center [447, 220] width 50 height 25
